Goal: Book appointment/travel/reservation

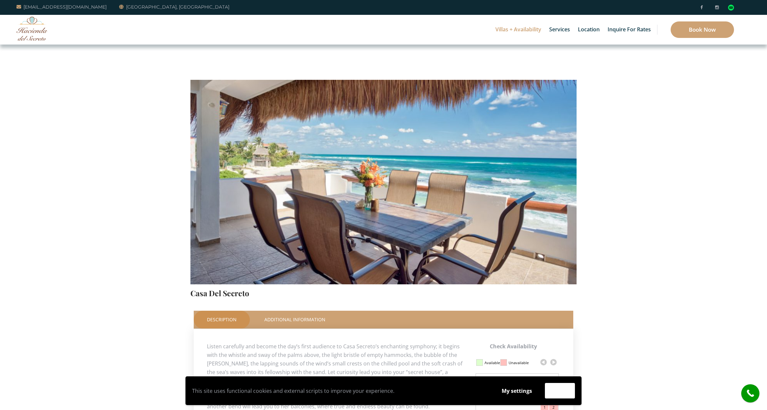
click at [511, 192] on img at bounding box center [383, 157] width 386 height 257
click at [223, 316] on link "Description" at bounding box center [222, 320] width 56 height 18
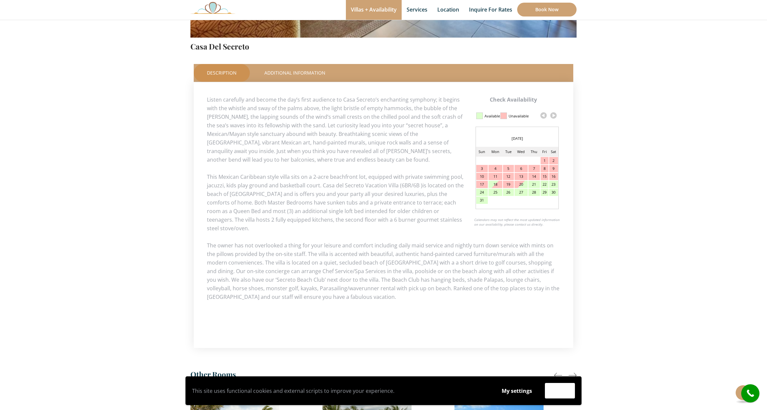
scroll to position [247, 0]
click at [572, 371] on div at bounding box center [572, 375] width 8 height 8
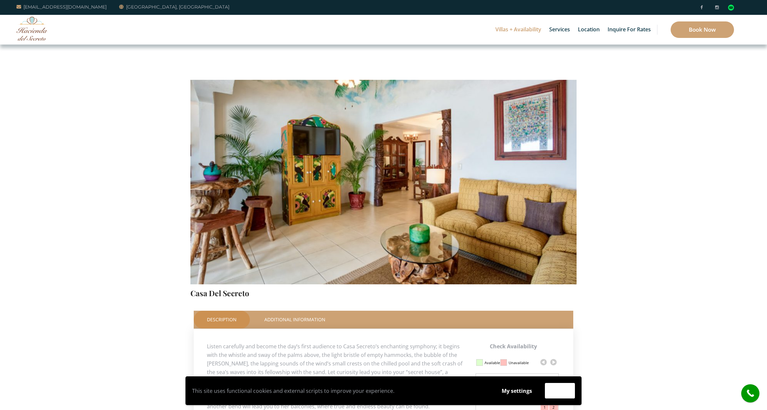
scroll to position [0, 0]
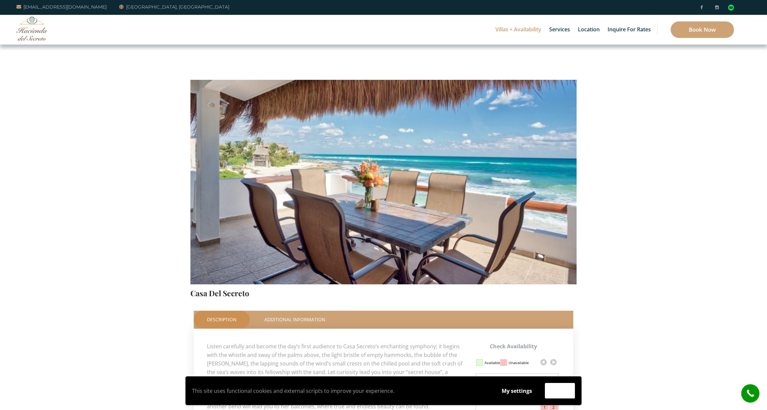
click at [472, 166] on img at bounding box center [383, 157] width 386 height 257
click at [540, 189] on img at bounding box center [383, 157] width 386 height 257
click at [359, 199] on img at bounding box center [383, 157] width 386 height 257
click at [247, 213] on img at bounding box center [383, 157] width 386 height 257
click at [292, 319] on link "Additional Information" at bounding box center [294, 320] width 87 height 18
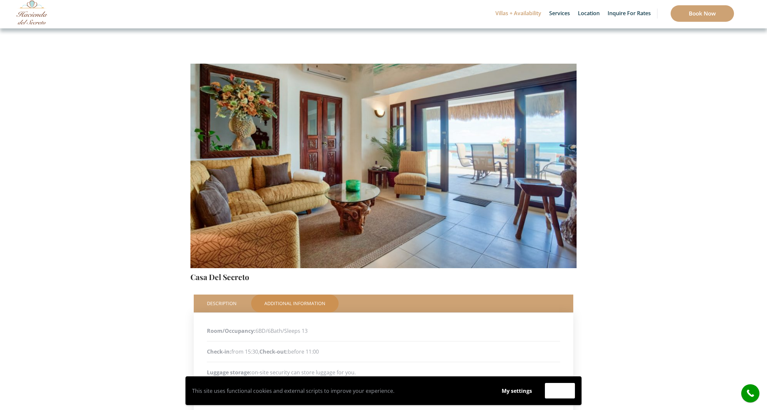
scroll to position [12, 0]
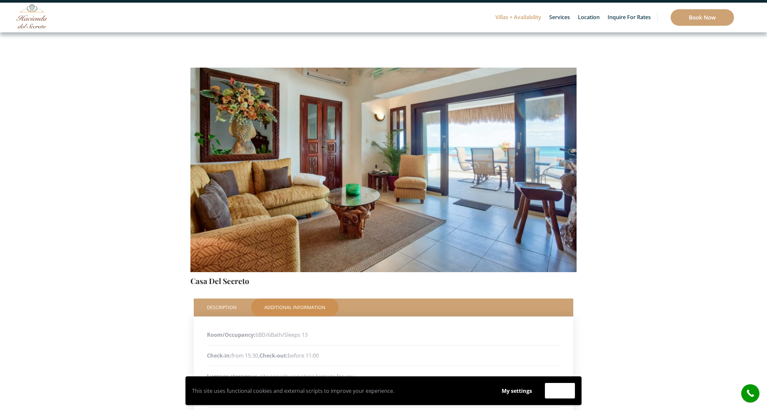
click at [341, 216] on img at bounding box center [383, 144] width 386 height 257
click at [537, 185] on img at bounding box center [383, 144] width 386 height 257
click at [550, 192] on img at bounding box center [383, 144] width 386 height 257
click at [328, 205] on img at bounding box center [383, 144] width 386 height 257
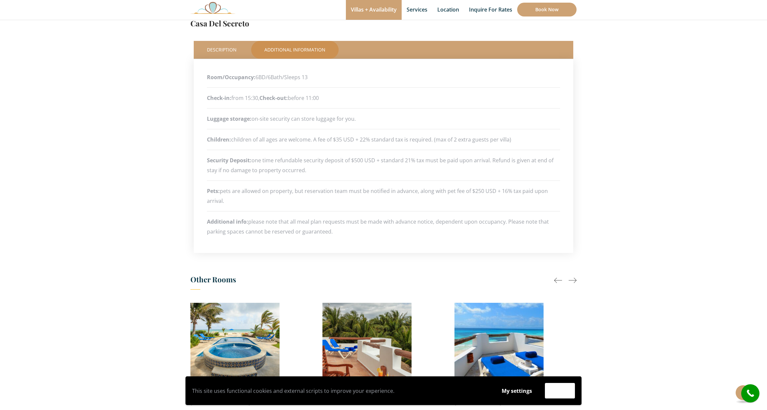
scroll to position [270, 0]
click at [574, 280] on div at bounding box center [572, 280] width 8 height 8
click at [571, 280] on div at bounding box center [572, 280] width 8 height 8
click at [558, 280] on div at bounding box center [558, 280] width 8 height 8
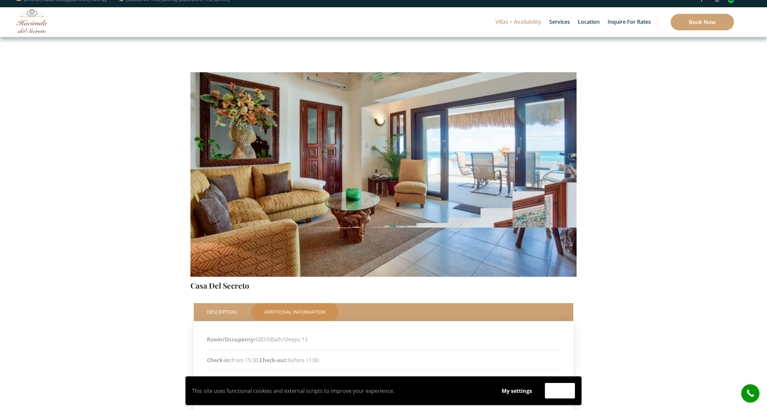
scroll to position [6, 0]
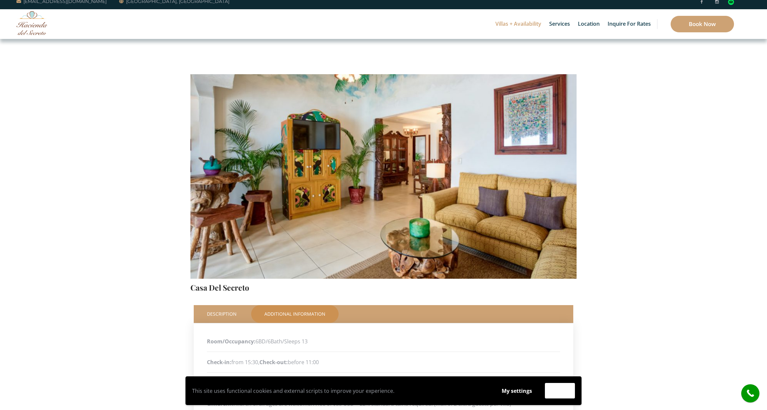
click at [299, 192] on img at bounding box center [383, 151] width 386 height 257
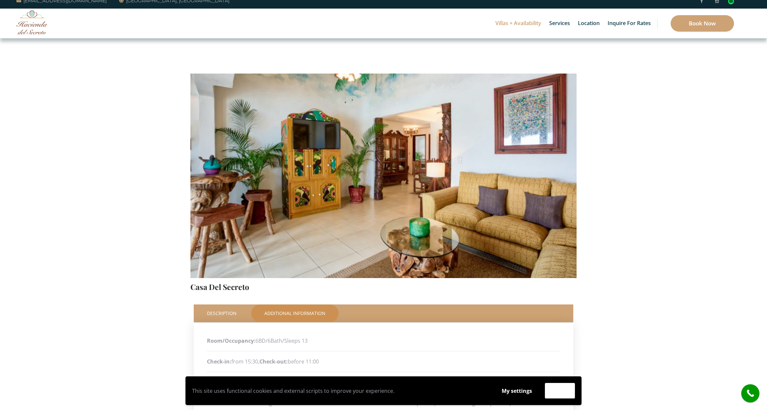
scroll to position [6, 0]
click at [445, 206] on img at bounding box center [383, 150] width 386 height 257
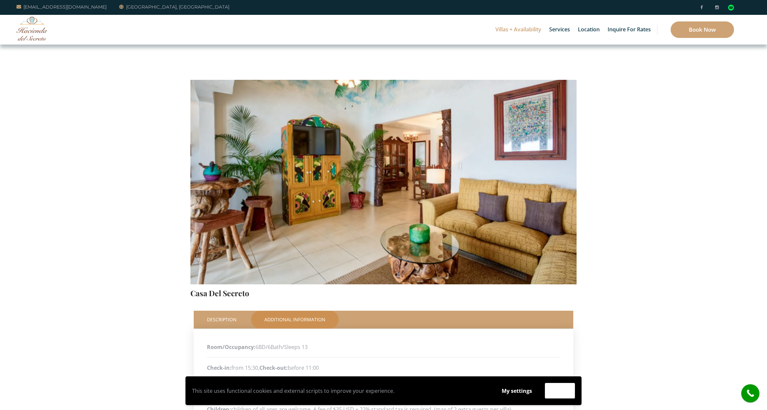
scroll to position [0, 0]
click at [732, 8] on img at bounding box center [731, 8] width 6 height 6
click at [321, 141] on img at bounding box center [383, 157] width 386 height 257
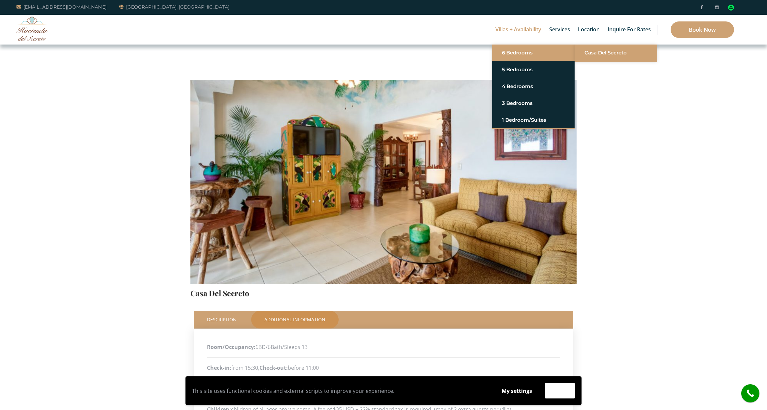
click at [600, 53] on link "Casa del Secreto" at bounding box center [615, 53] width 63 height 12
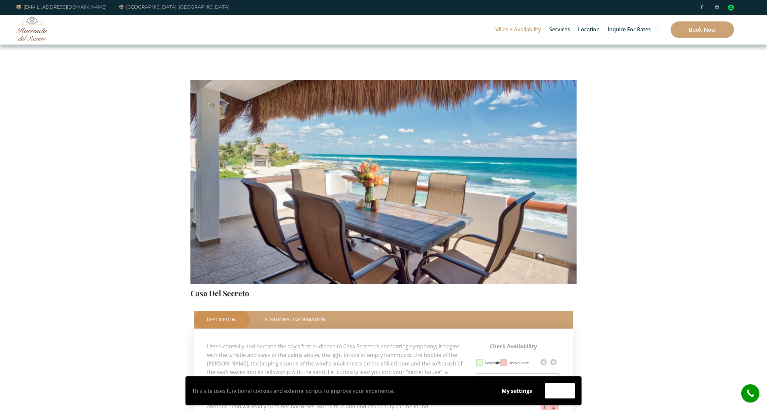
click at [449, 148] on img at bounding box center [383, 157] width 386 height 257
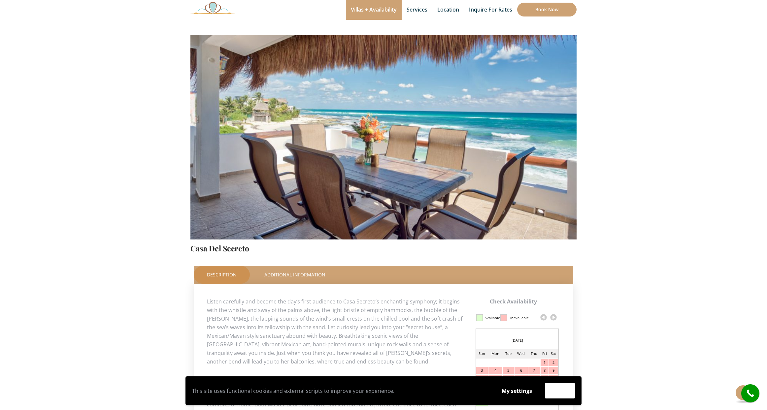
scroll to position [45, 0]
click at [287, 272] on link "Additional Information" at bounding box center [294, 275] width 87 height 18
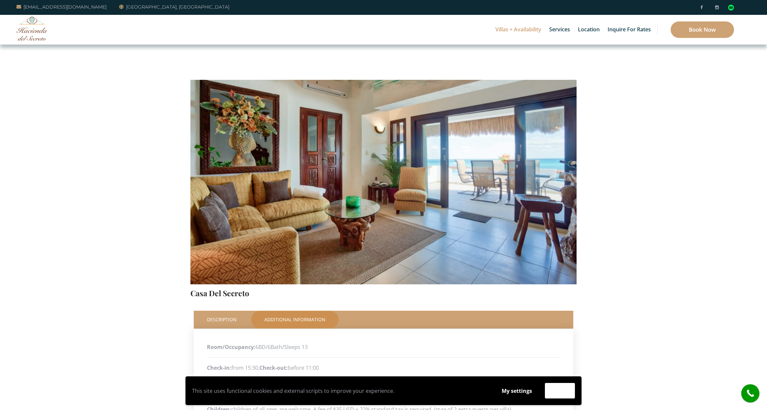
scroll to position [0, 0]
click at [374, 158] on img at bounding box center [383, 157] width 386 height 257
click at [364, 223] on img at bounding box center [383, 157] width 386 height 257
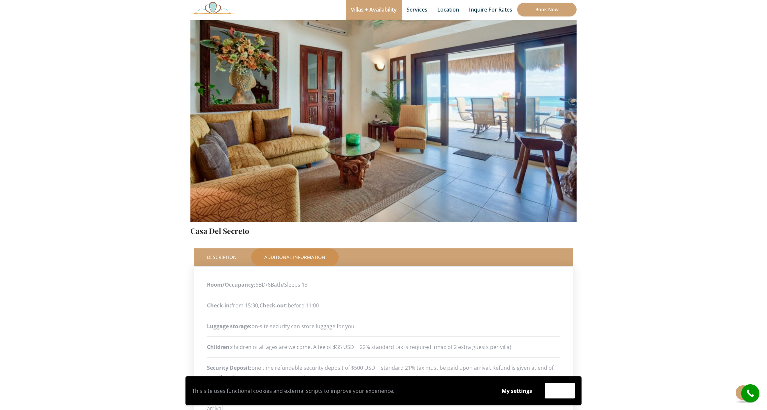
scroll to position [63, 0]
click at [383, 224] on h4 "Casa Del Secreto" at bounding box center [383, 229] width 386 height 14
click at [380, 217] on img at bounding box center [383, 94] width 386 height 257
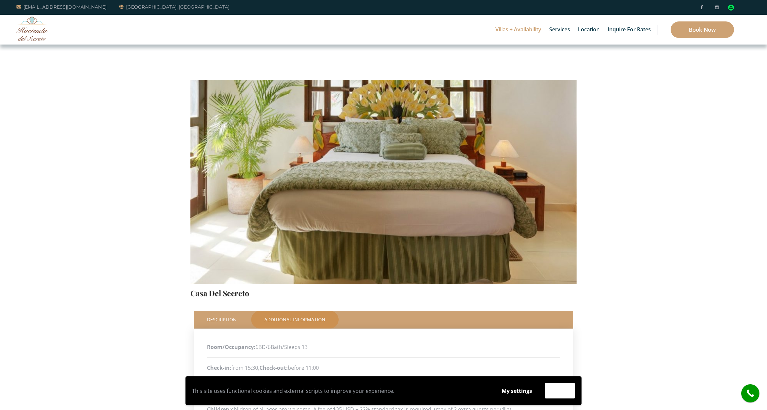
scroll to position [0, 0]
click at [375, 193] on img at bounding box center [383, 157] width 386 height 257
click at [464, 168] on img at bounding box center [383, 157] width 386 height 257
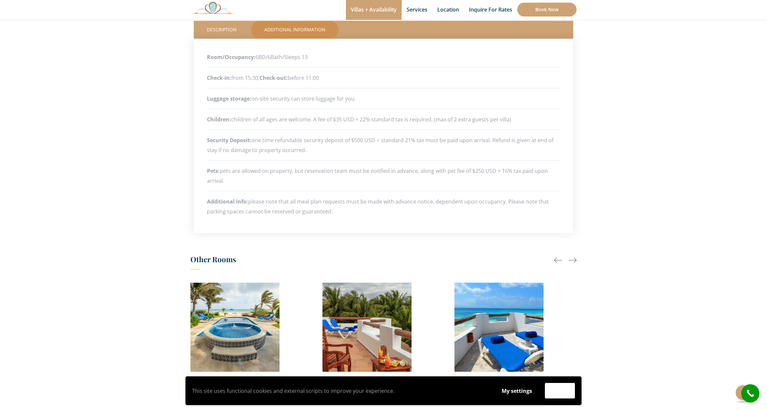
scroll to position [291, 0]
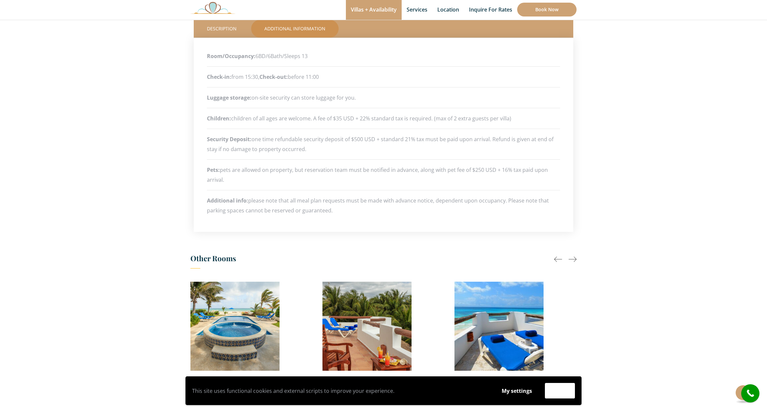
click at [214, 9] on img at bounding box center [212, 8] width 45 height 12
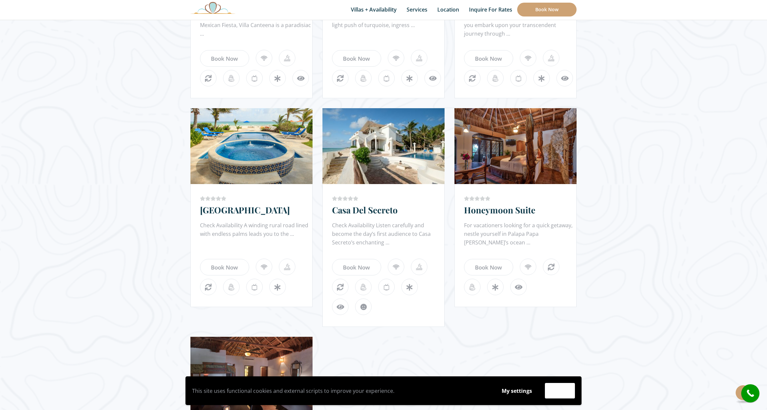
scroll to position [521, 0]
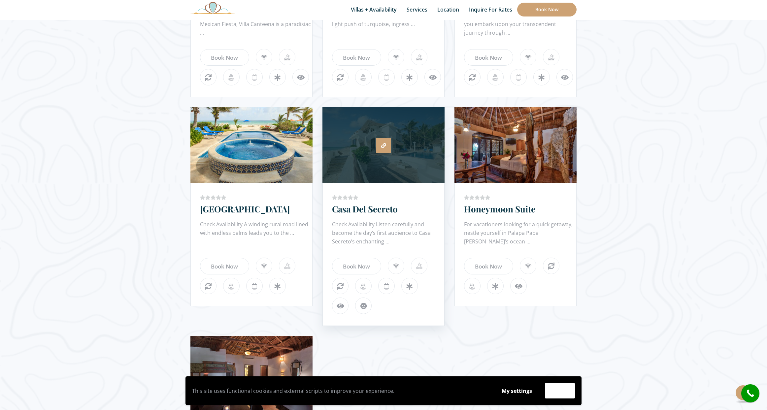
click at [385, 148] on icon at bounding box center [383, 145] width 5 height 5
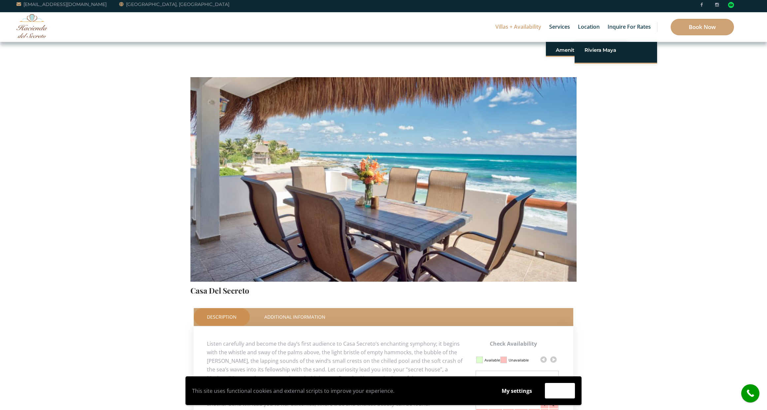
scroll to position [3, 0]
